Goal: Information Seeking & Learning: Learn about a topic

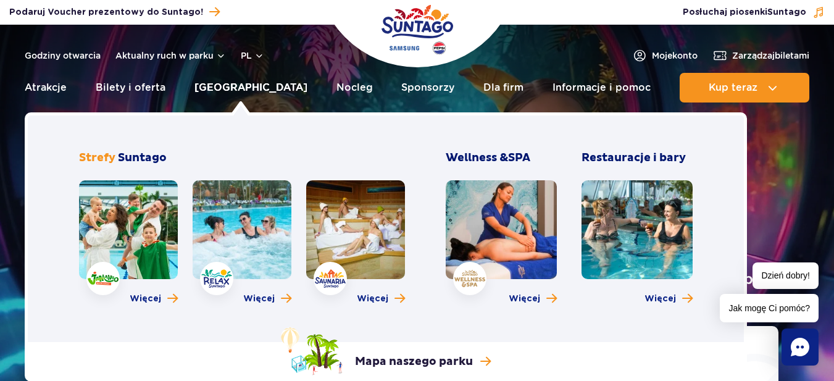
click at [249, 81] on link "[GEOGRAPHIC_DATA]" at bounding box center [250, 88] width 113 height 30
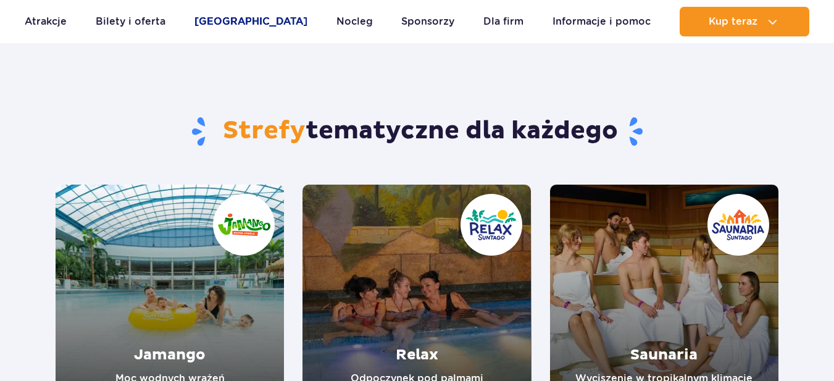
scroll to position [123, 0]
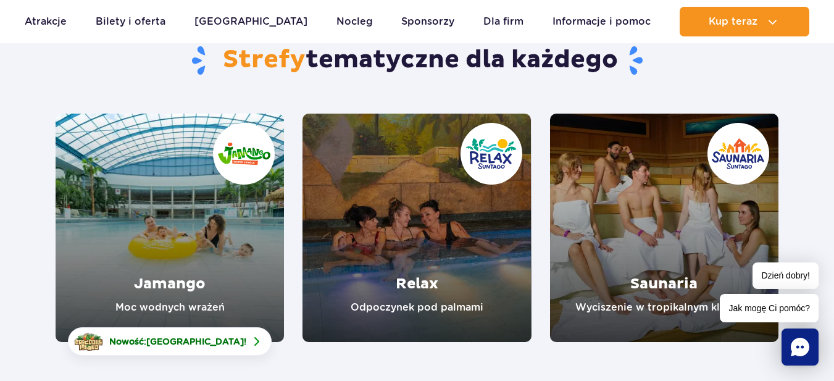
click at [340, 189] on link "Relax" at bounding box center [417, 228] width 228 height 228
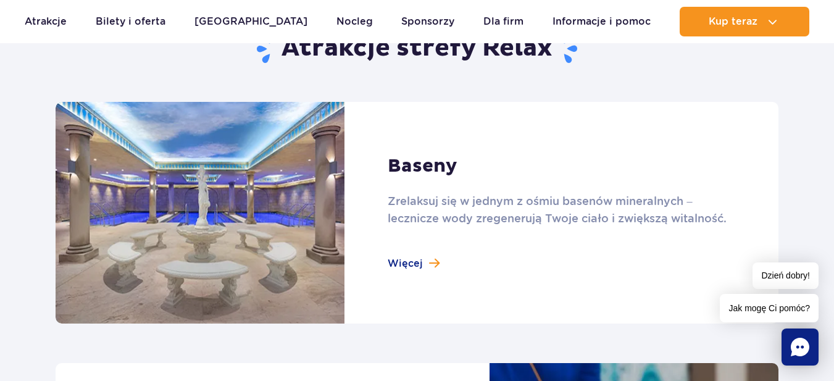
scroll to position [803, 0]
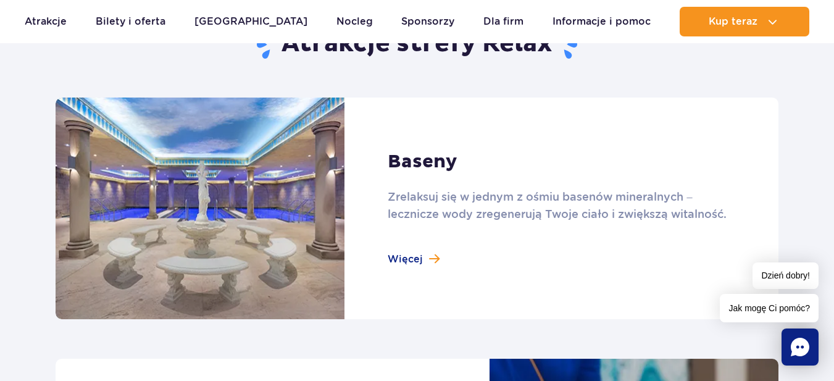
click at [402, 253] on link at bounding box center [417, 209] width 723 height 222
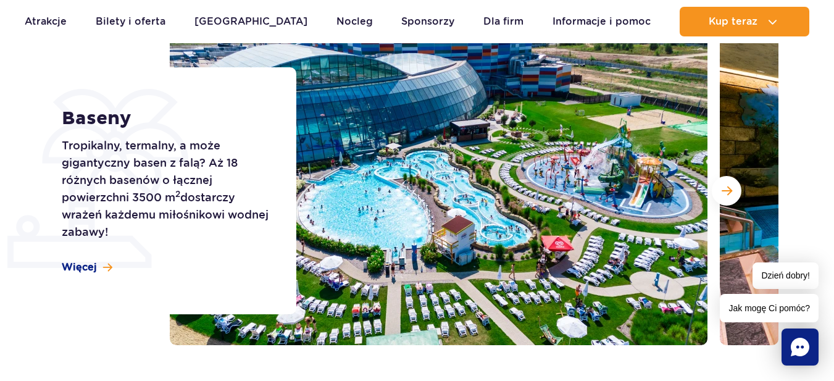
scroll to position [185, 0]
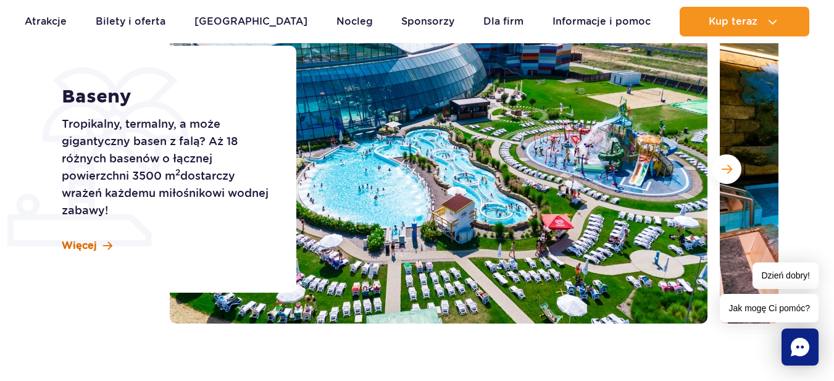
click at [72, 247] on span "Więcej" at bounding box center [79, 246] width 35 height 14
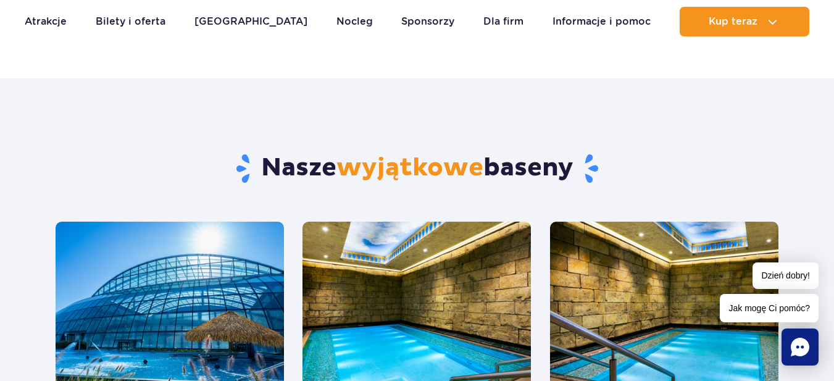
scroll to position [622, 0]
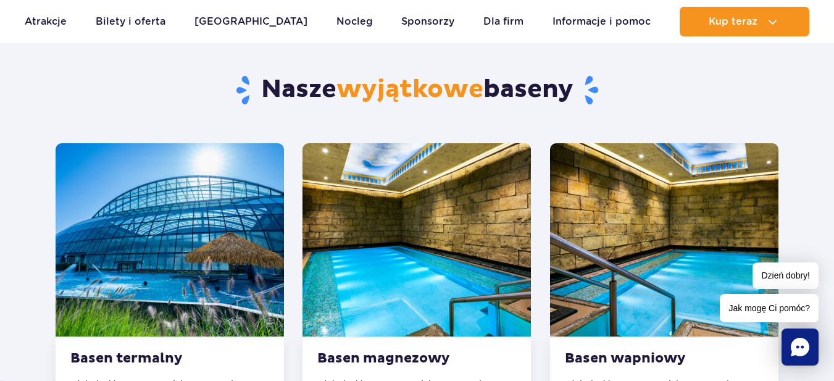
click at [103, 228] on img at bounding box center [170, 239] width 228 height 193
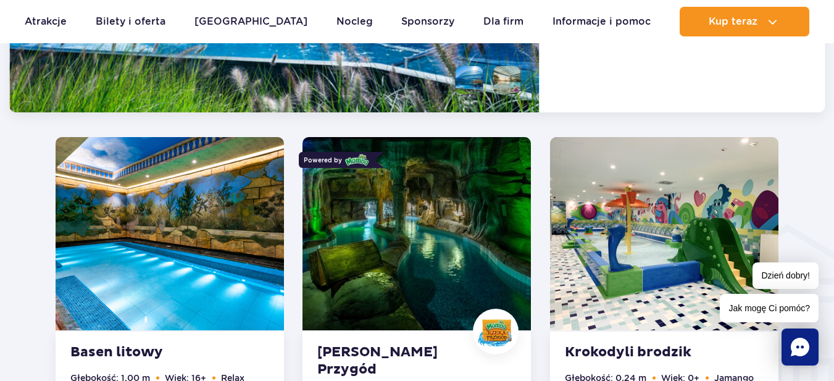
scroll to position [1343, 0]
